Goal: Contribute content

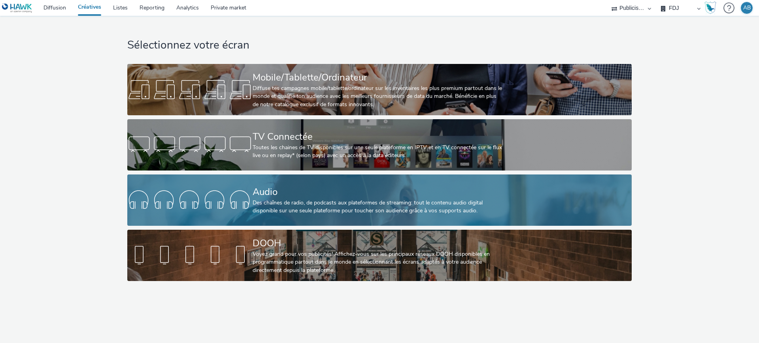
click at [378, 203] on div "Des chaînes de radio, de podcasts aux plateformes de streaming: tout le contenu…" at bounding box center [378, 207] width 251 height 16
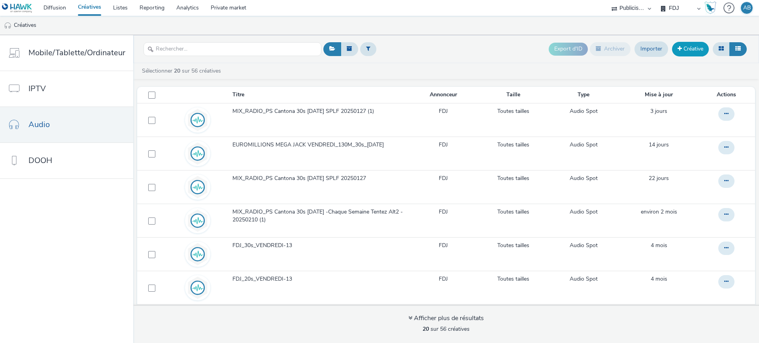
click at [695, 45] on link "Créative" at bounding box center [690, 49] width 37 height 14
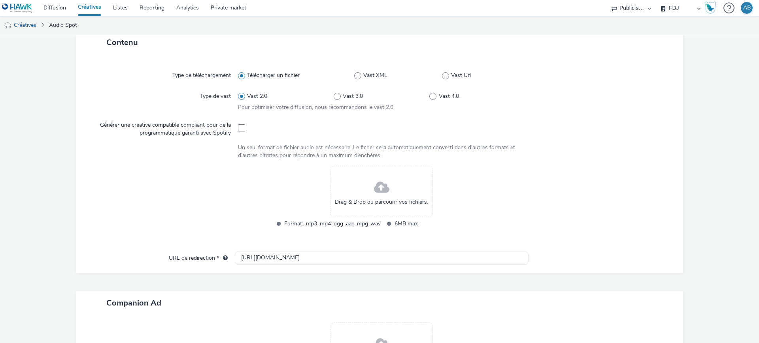
scroll to position [179, 0]
drag, startPoint x: 419, startPoint y: 223, endPoint x: 390, endPoint y: 224, distance: 28.9
click at [394, 224] on span "6MB max" at bounding box center [442, 223] width 96 height 9
copy span "6MB max"
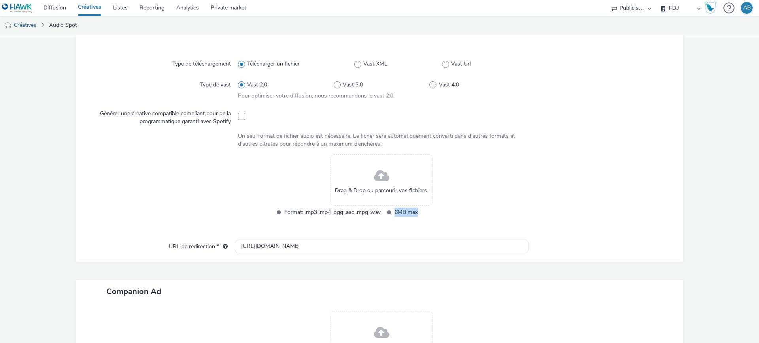
scroll to position [169, 0]
